Goal: Transaction & Acquisition: Obtain resource

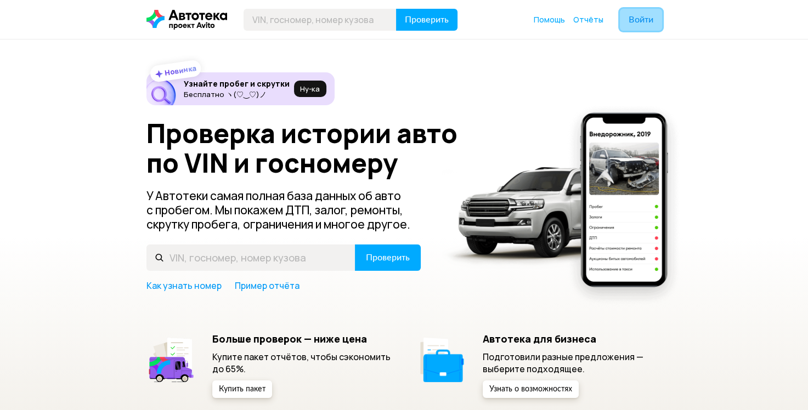
click at [636, 20] on span "Войти" at bounding box center [641, 19] width 25 height 9
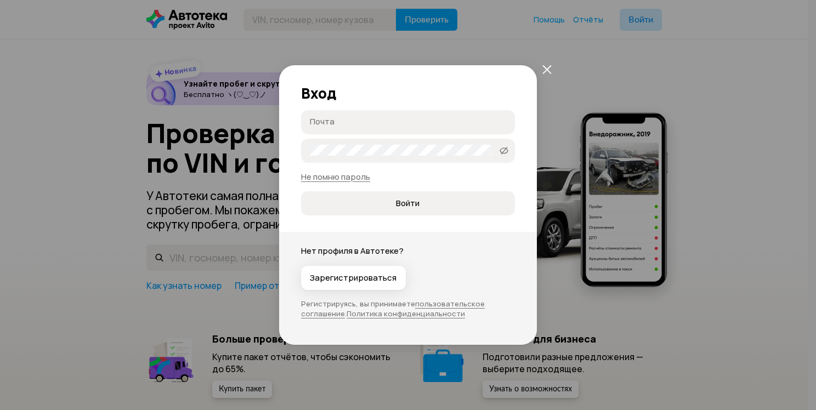
click at [430, 120] on input "Почта" at bounding box center [410, 121] width 200 height 11
click at [400, 157] on label "Пароль" at bounding box center [408, 151] width 214 height 24
type input "[EMAIL_ADDRESS][DOMAIN_NAME]"
click at [419, 201] on span "Войти" at bounding box center [408, 203] width 24 height 11
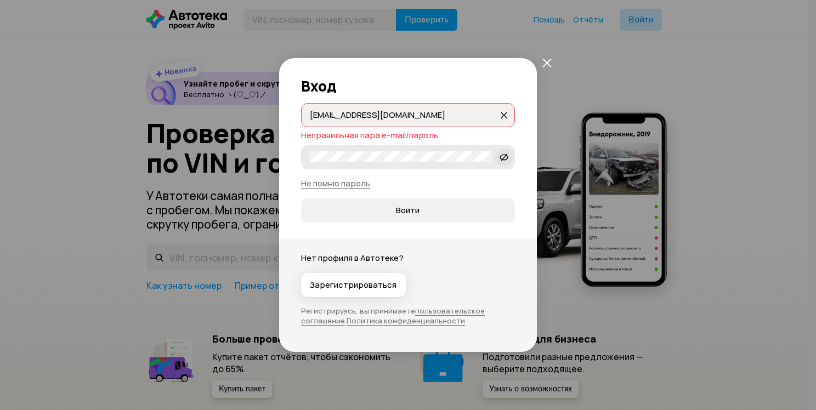
click at [508, 154] on icon at bounding box center [504, 157] width 9 height 11
click at [301, 199] on button "Войти" at bounding box center [408, 211] width 214 height 24
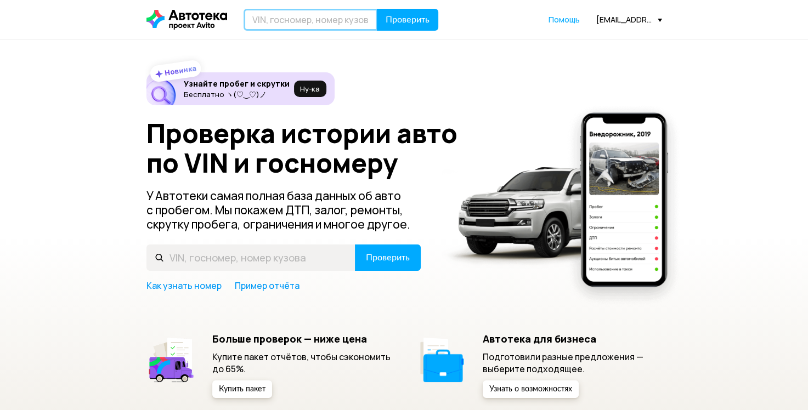
click at [326, 23] on input "text" at bounding box center [311, 20] width 134 height 22
type input "М541УМ12"
click at [377, 9] on button "Проверить" at bounding box center [407, 20] width 61 height 22
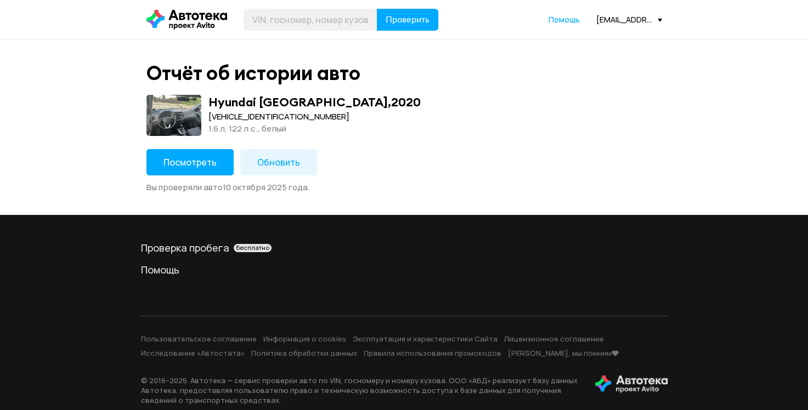
click at [284, 115] on div "[VEHICLE_IDENTIFICATION_NUMBER]" at bounding box center [314, 117] width 212 height 12
copy div "[VEHICLE_IDENTIFICATION_NUMBER]"
click at [166, 110] on span at bounding box center [173, 115] width 55 height 41
click at [212, 168] on button "Посмотреть" at bounding box center [189, 162] width 87 height 26
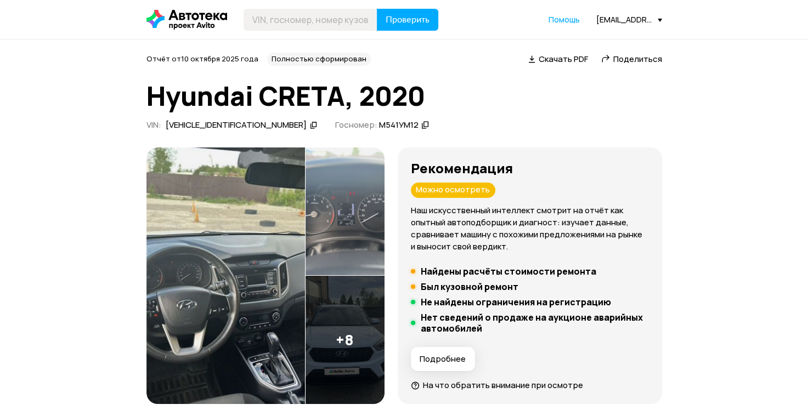
click at [271, 236] on img at bounding box center [225, 276] width 159 height 257
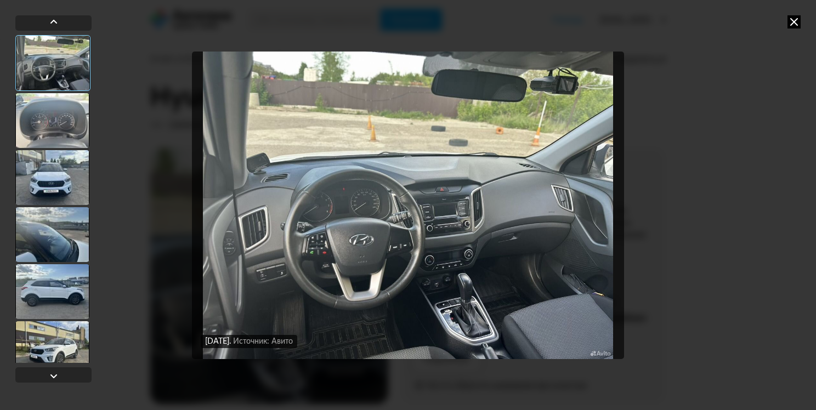
click at [39, 171] on div at bounding box center [52, 177] width 74 height 55
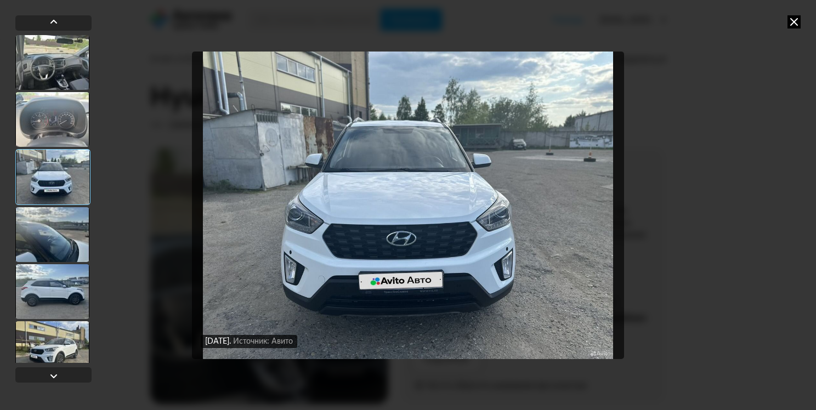
click at [792, 28] on icon at bounding box center [794, 21] width 13 height 13
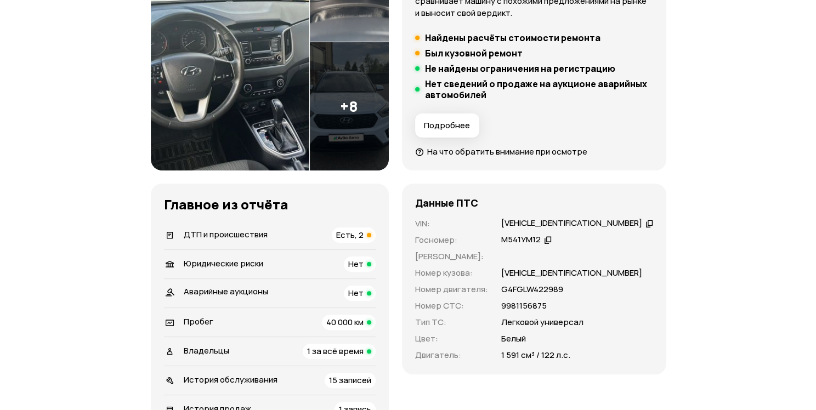
scroll to position [229, 0]
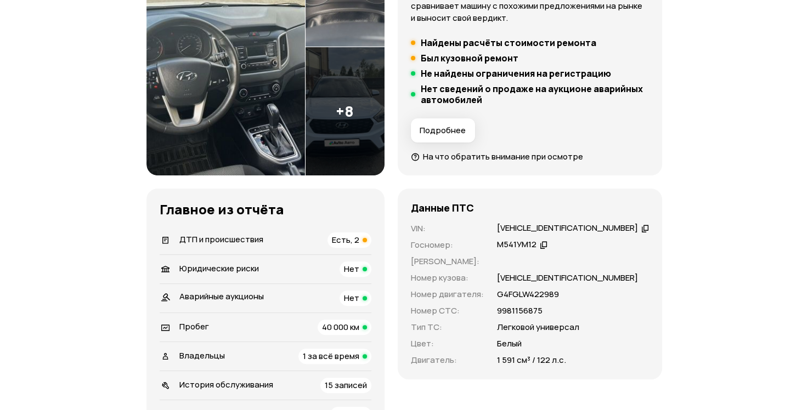
click at [272, 107] on img at bounding box center [225, 47] width 159 height 257
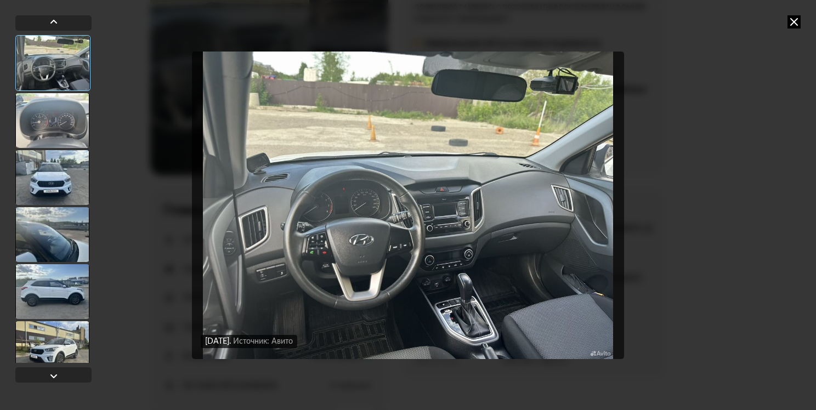
click at [423, 268] on img "Go to Slide 1" at bounding box center [408, 206] width 433 height 308
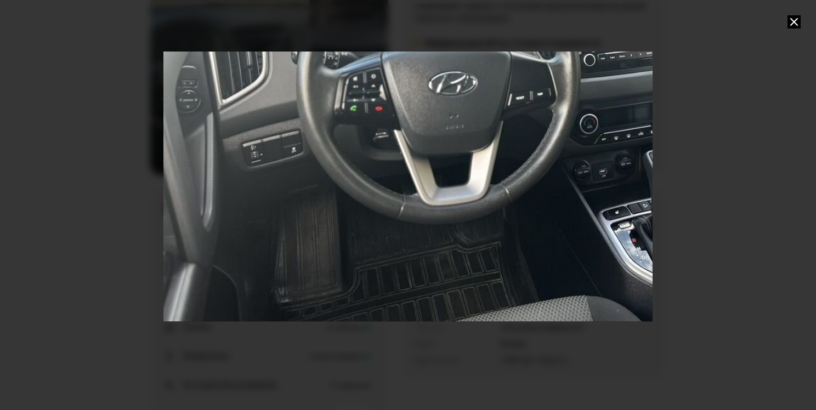
drag, startPoint x: 428, startPoint y: 266, endPoint x: 566, endPoint y: 75, distance: 236.2
click at [566, 75] on div "Go to Slide 1" at bounding box center [547, 14] width 980 height 616
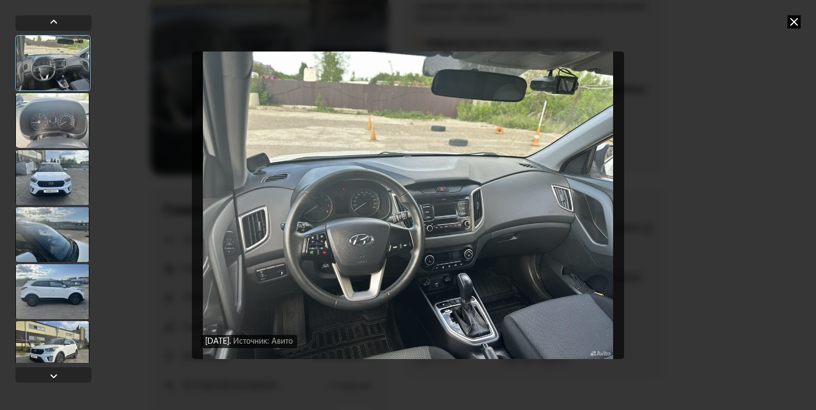
click at [789, 21] on icon at bounding box center [794, 21] width 13 height 13
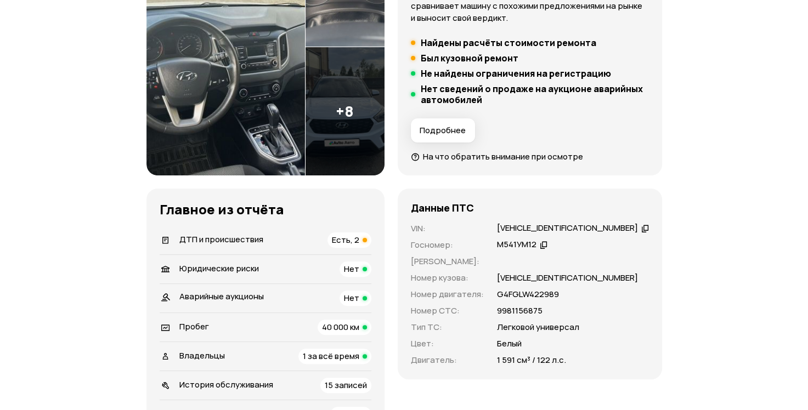
click at [258, 123] on img at bounding box center [225, 47] width 159 height 257
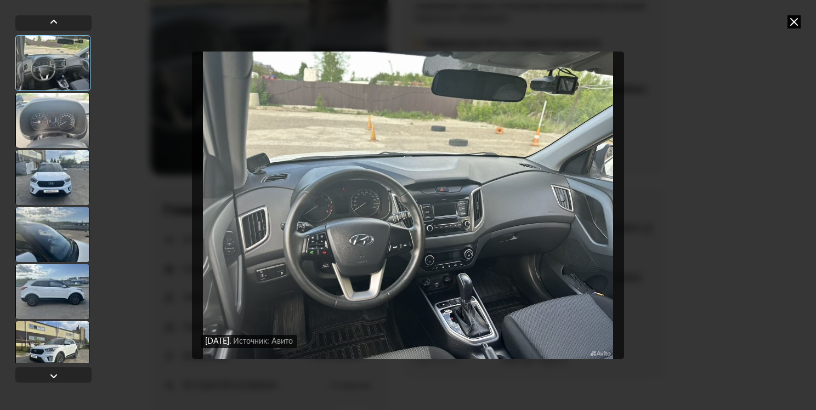
click at [48, 229] on div at bounding box center [52, 234] width 74 height 55
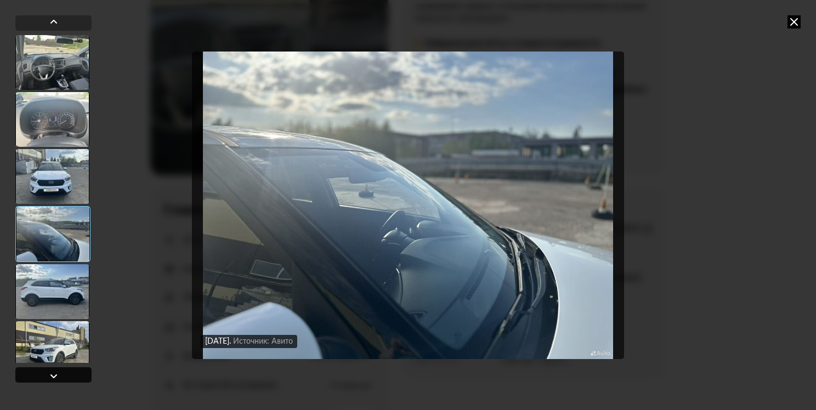
click at [61, 375] on div at bounding box center [53, 375] width 76 height 15
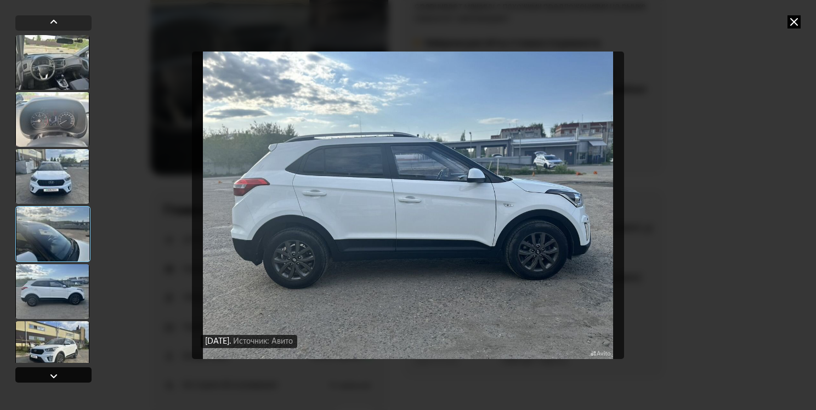
click at [61, 375] on div at bounding box center [53, 375] width 76 height 15
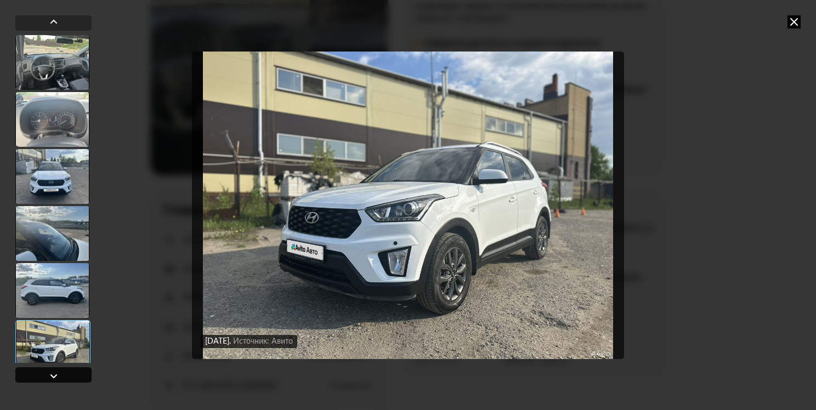
click at [61, 375] on div at bounding box center [53, 375] width 76 height 15
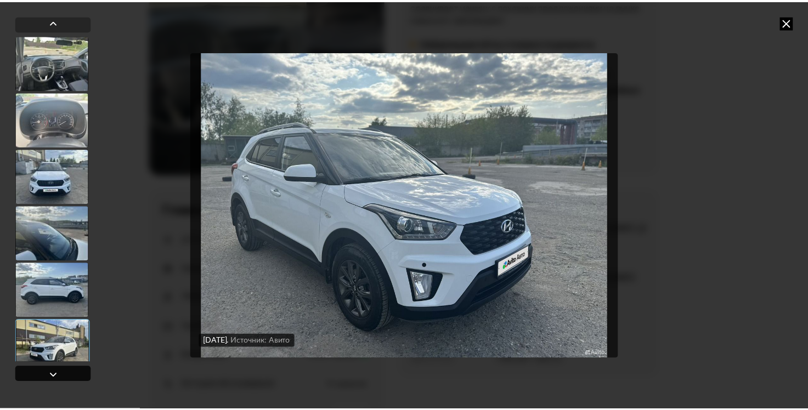
scroll to position [300, 0]
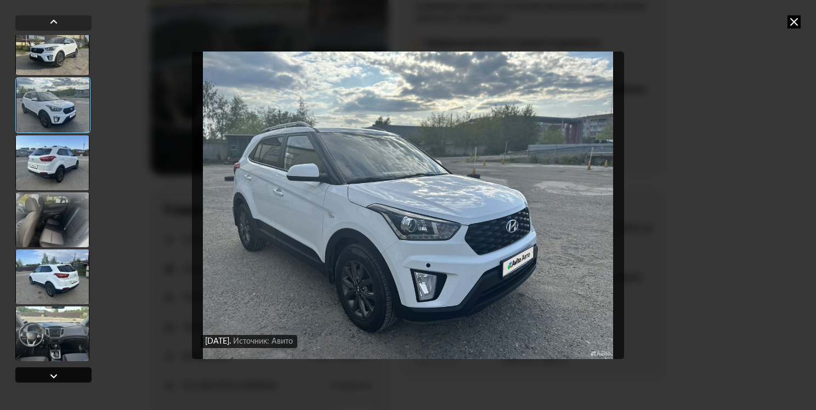
click at [61, 375] on div at bounding box center [53, 375] width 76 height 15
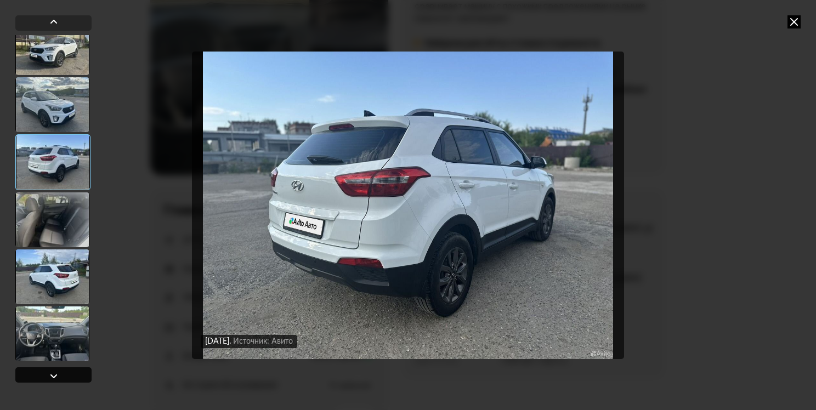
click at [61, 375] on div at bounding box center [53, 375] width 76 height 15
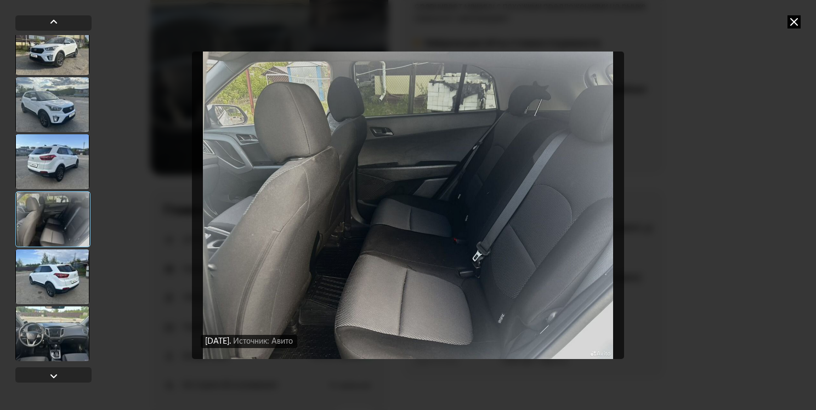
click at [347, 84] on img "Go to Slide 9" at bounding box center [408, 206] width 433 height 308
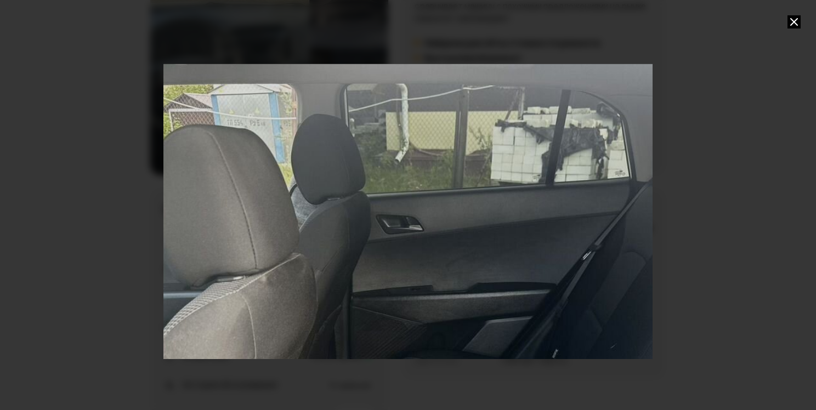
drag, startPoint x: 347, startPoint y: 84, endPoint x: 392, endPoint y: 251, distance: 172.2
click at [392, 251] on div "Go to Slide 9" at bounding box center [453, 372] width 980 height 616
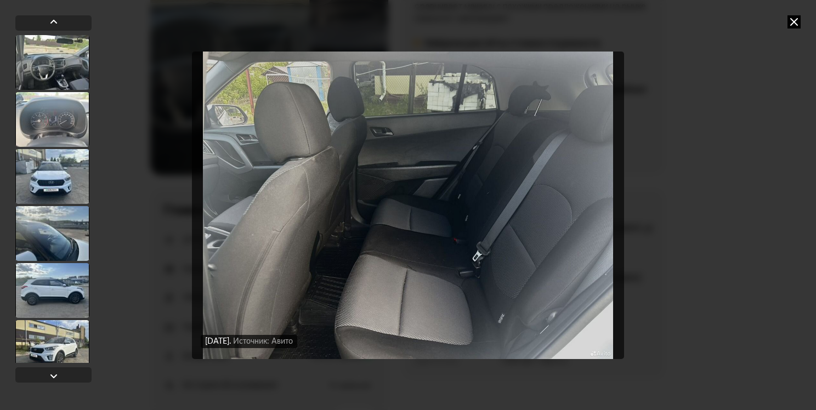
click at [789, 18] on icon at bounding box center [794, 21] width 13 height 13
